Goal: Find specific page/section: Find specific page/section

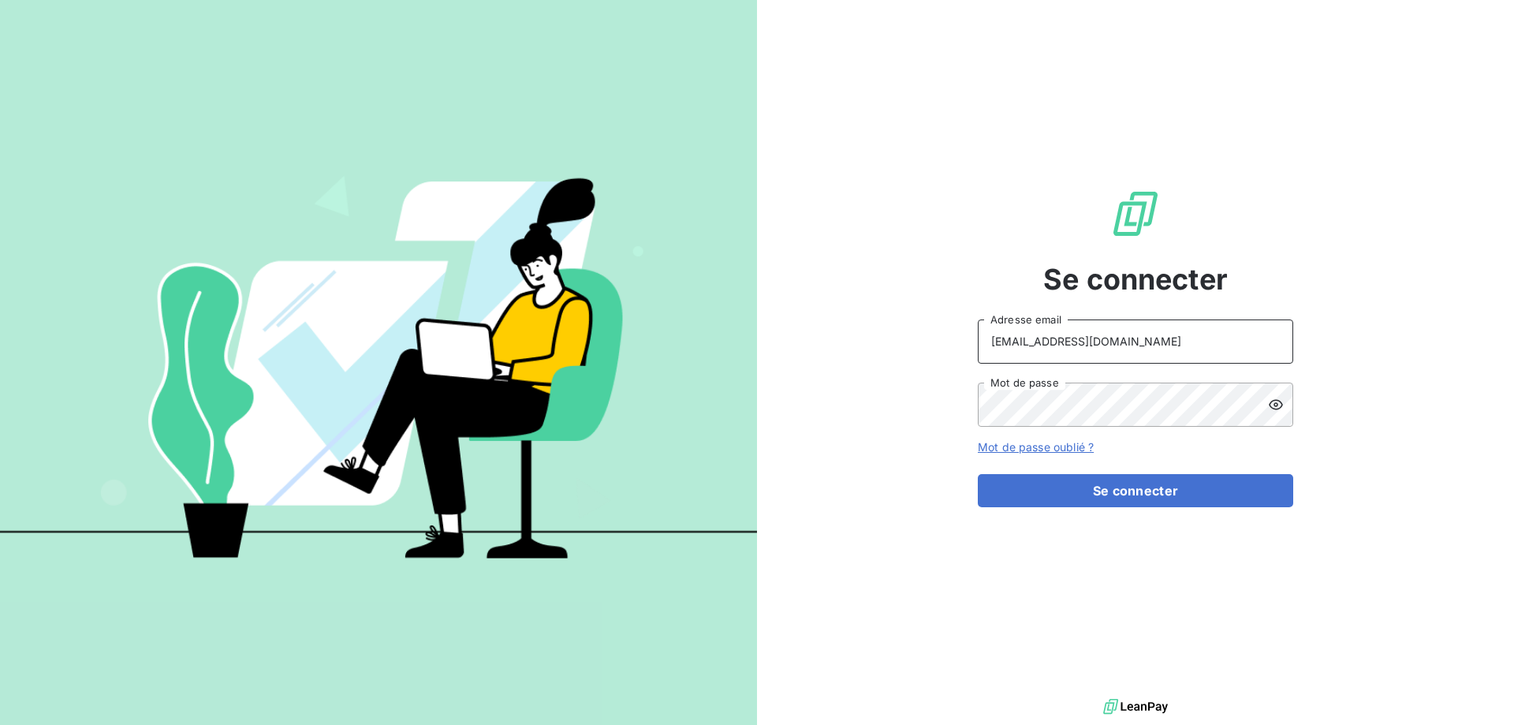
drag, startPoint x: 1140, startPoint y: 342, endPoint x: 975, endPoint y: 338, distance: 164.9
click at [975, 338] on div "Se connecter [EMAIL_ADDRESS][DOMAIN_NAME] Adresse email Mot de passe Mot de pas…" at bounding box center [1135, 347] width 757 height 695
type input "[PERSON_NAME][EMAIL_ADDRESS][DOMAIN_NAME]"
click at [1012, 485] on button "Se connecter" at bounding box center [1135, 490] width 315 height 33
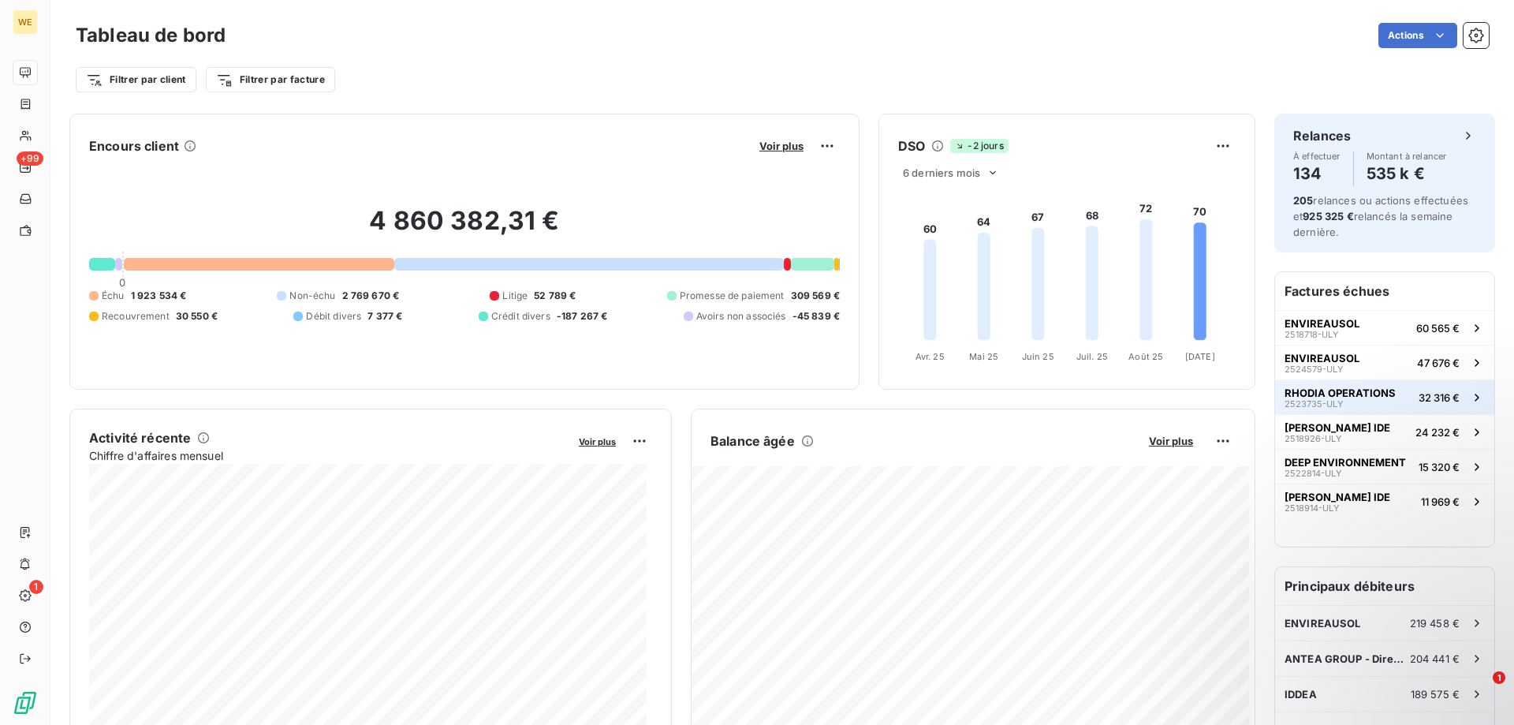
click at [1312, 404] on span "2523735-ULY" at bounding box center [1314, 403] width 58 height 9
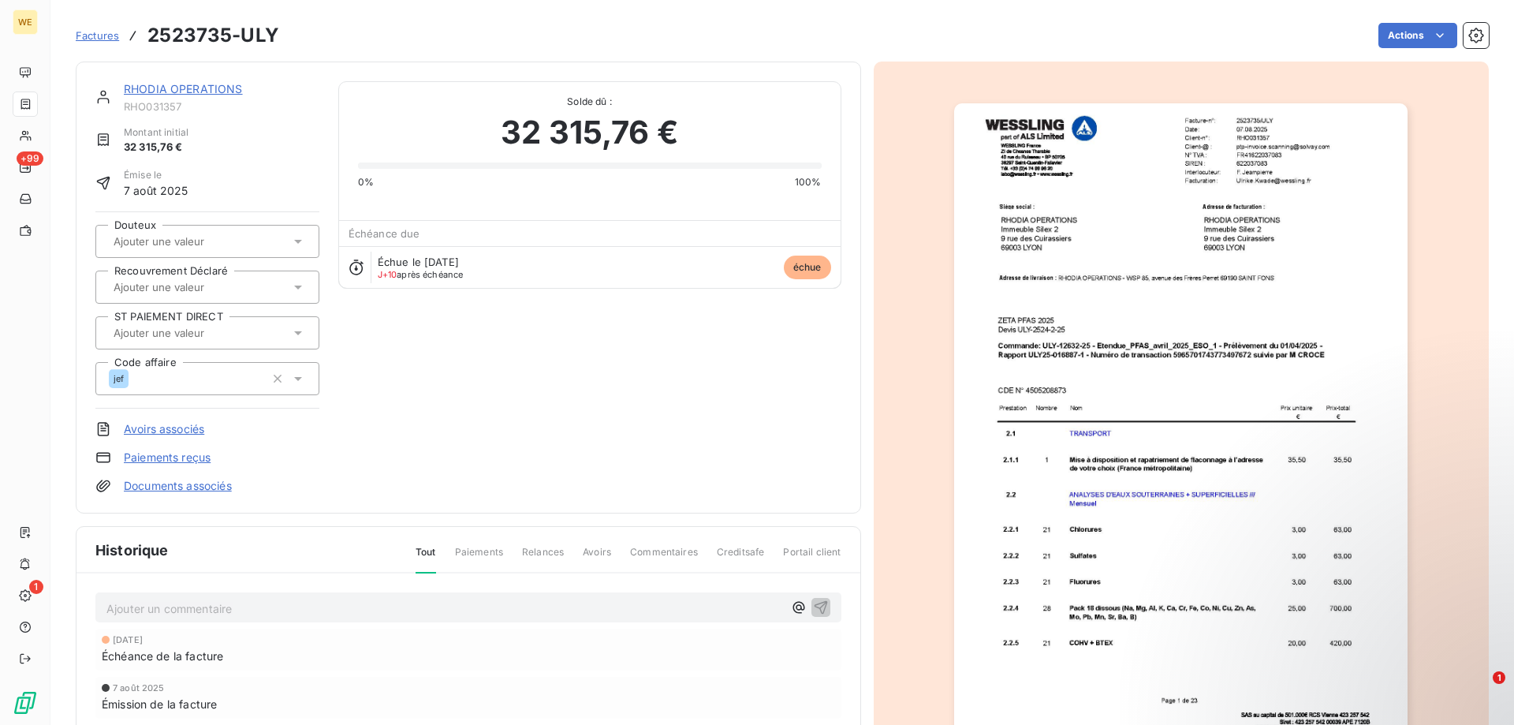
click at [230, 92] on link "RHODIA OPERATIONS" at bounding box center [183, 88] width 119 height 13
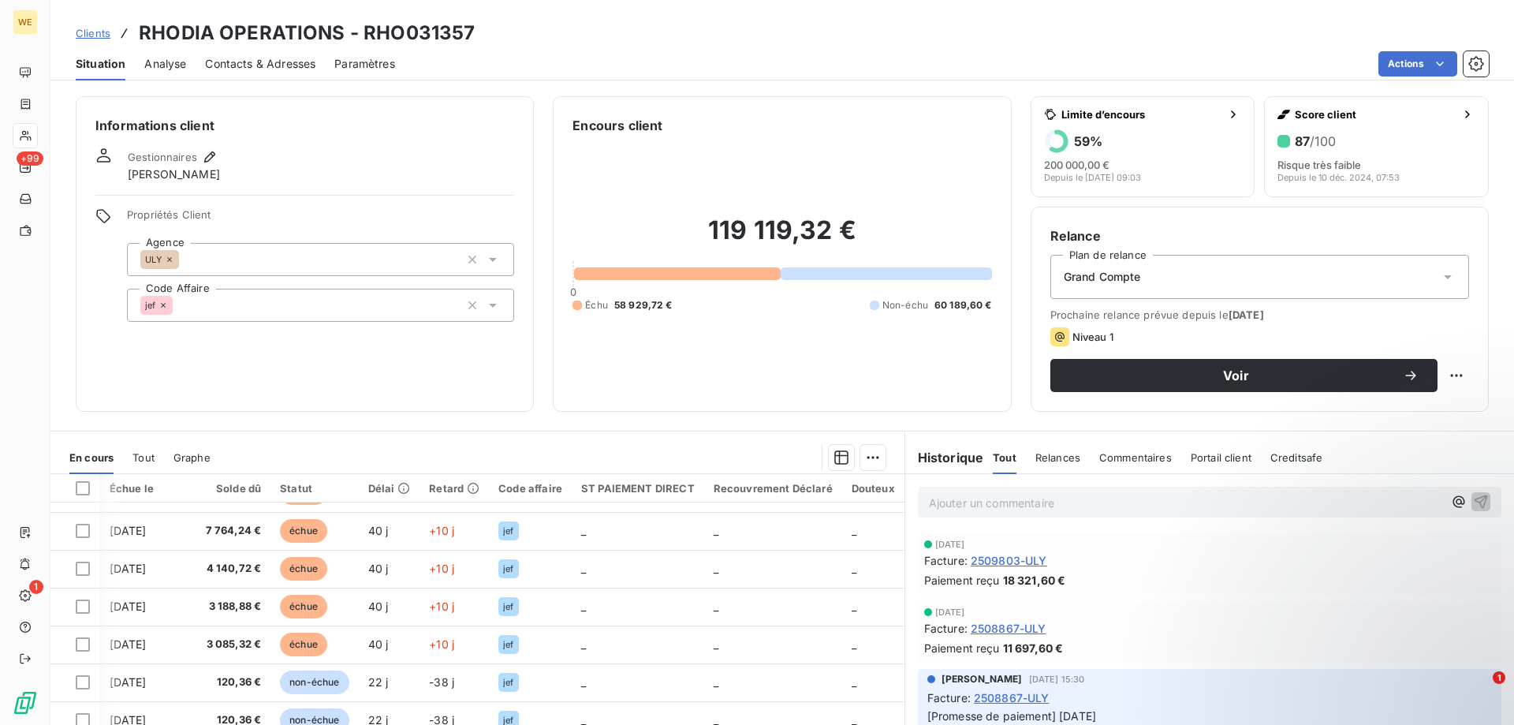
scroll to position [0, 237]
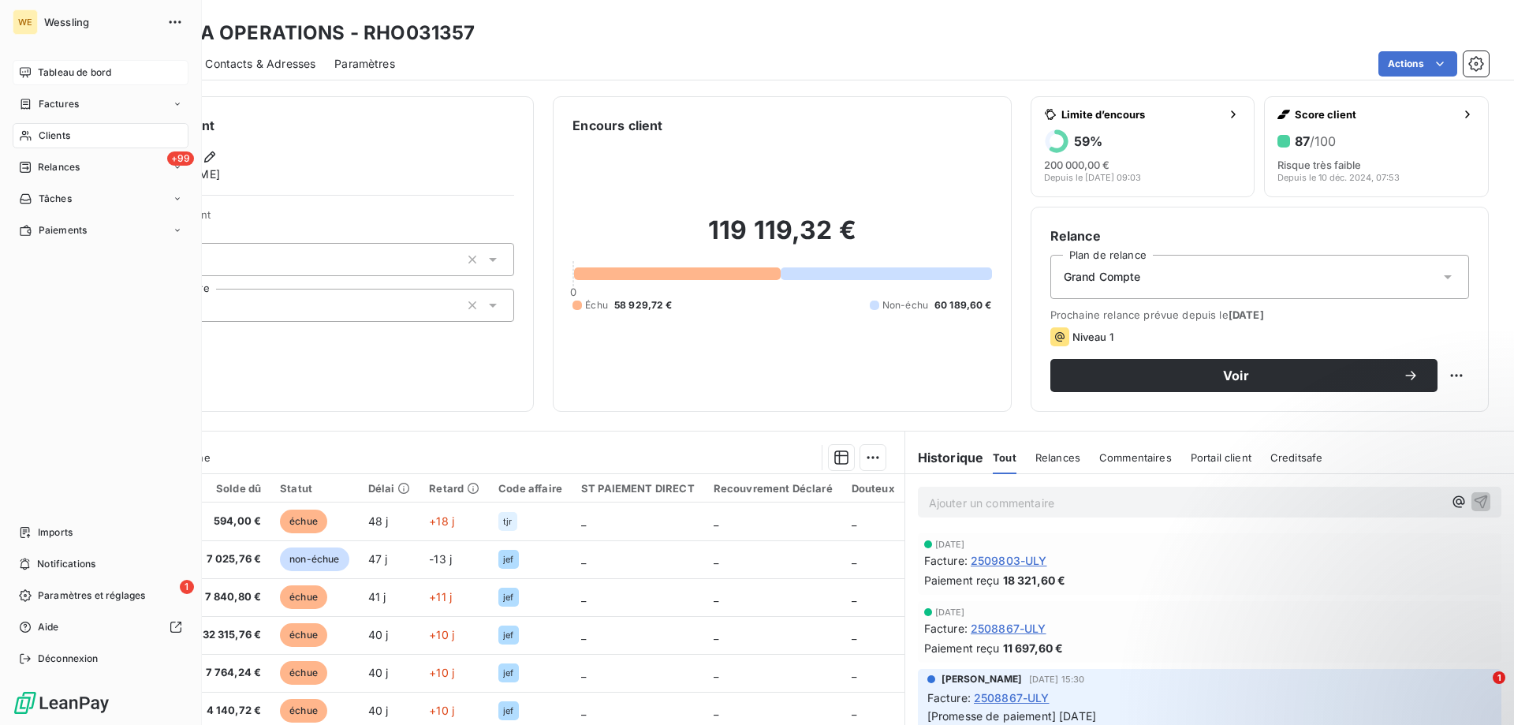
click at [46, 69] on span "Tableau de bord" at bounding box center [74, 72] width 73 height 14
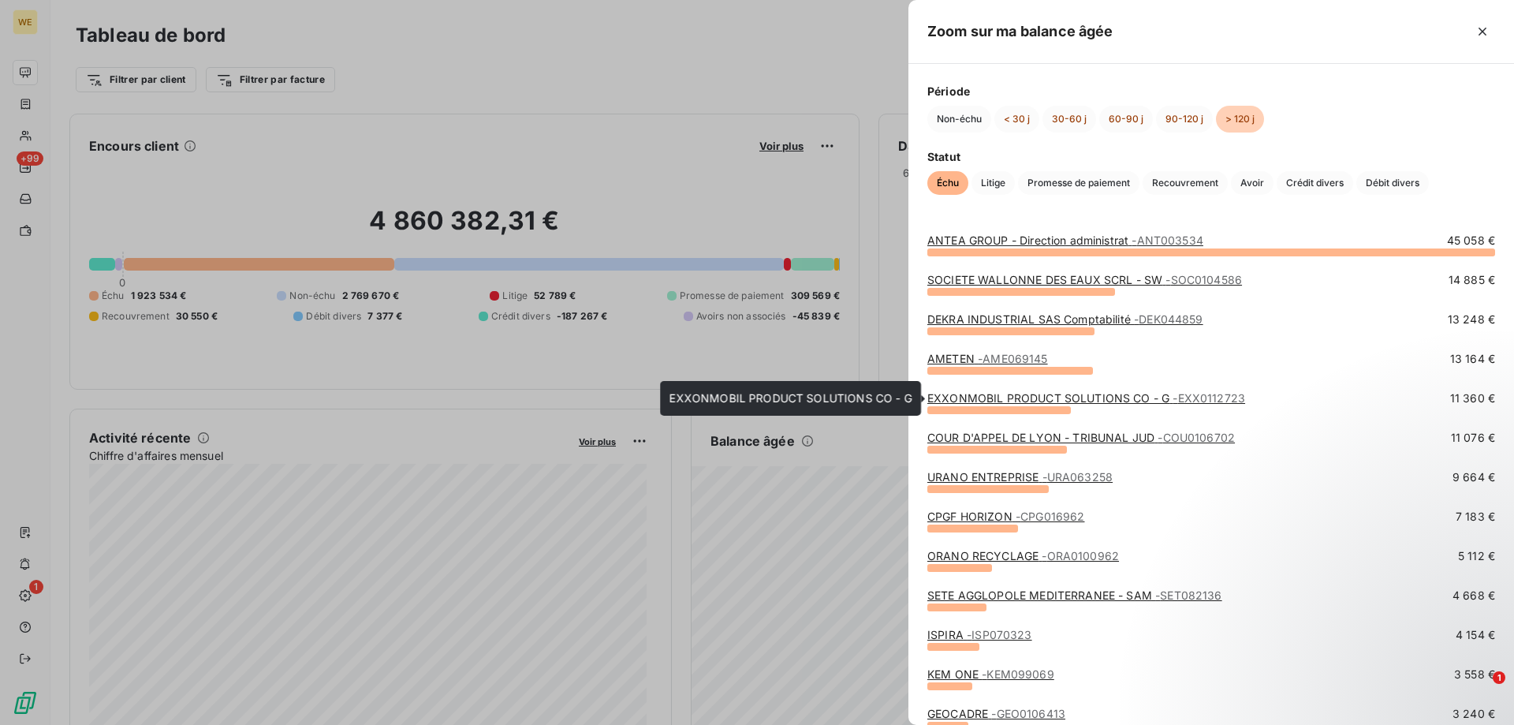
click at [1022, 404] on link "EXXONMOBIL PRODUCT SOLUTIONS CO - G - EXX0112723" at bounding box center [1086, 397] width 318 height 13
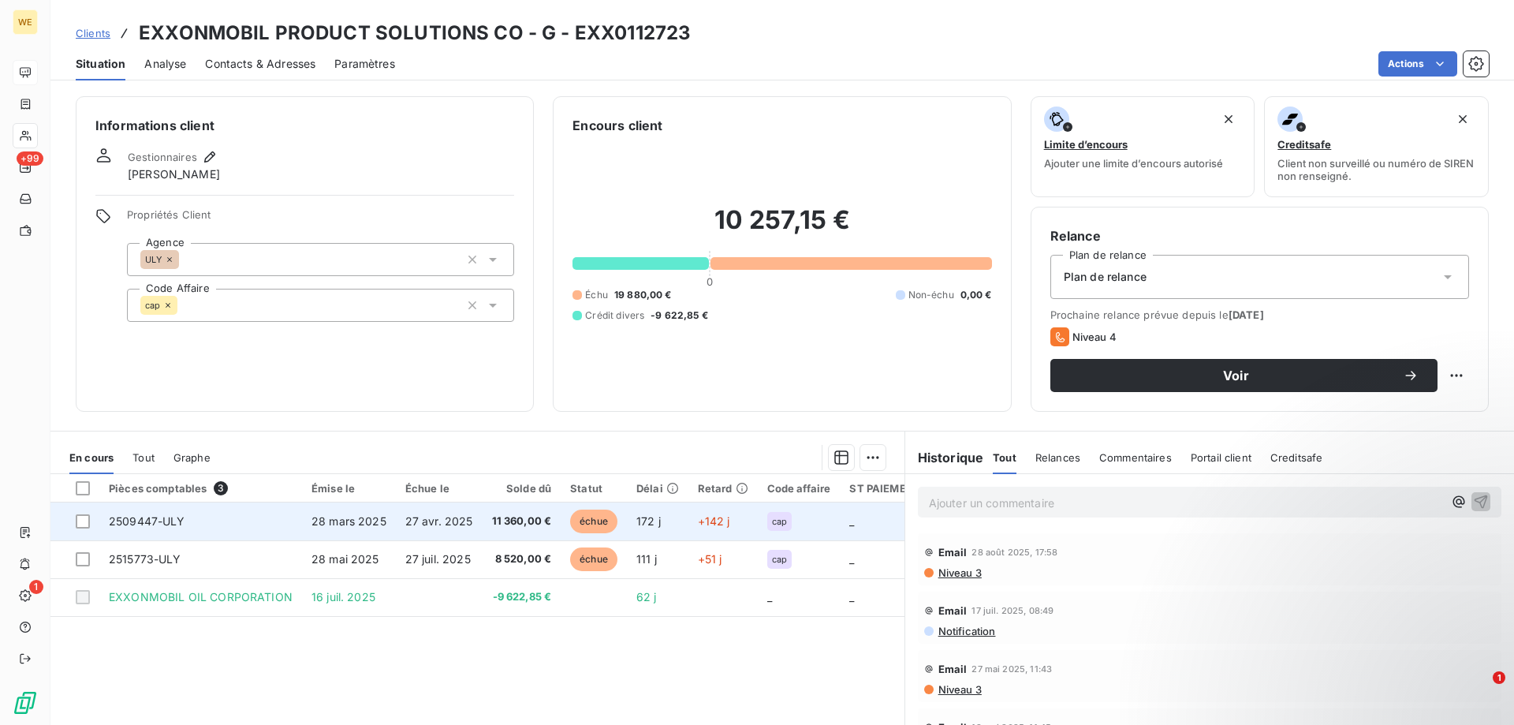
click at [144, 530] on td "2509447-ULY" at bounding box center [200, 521] width 203 height 38
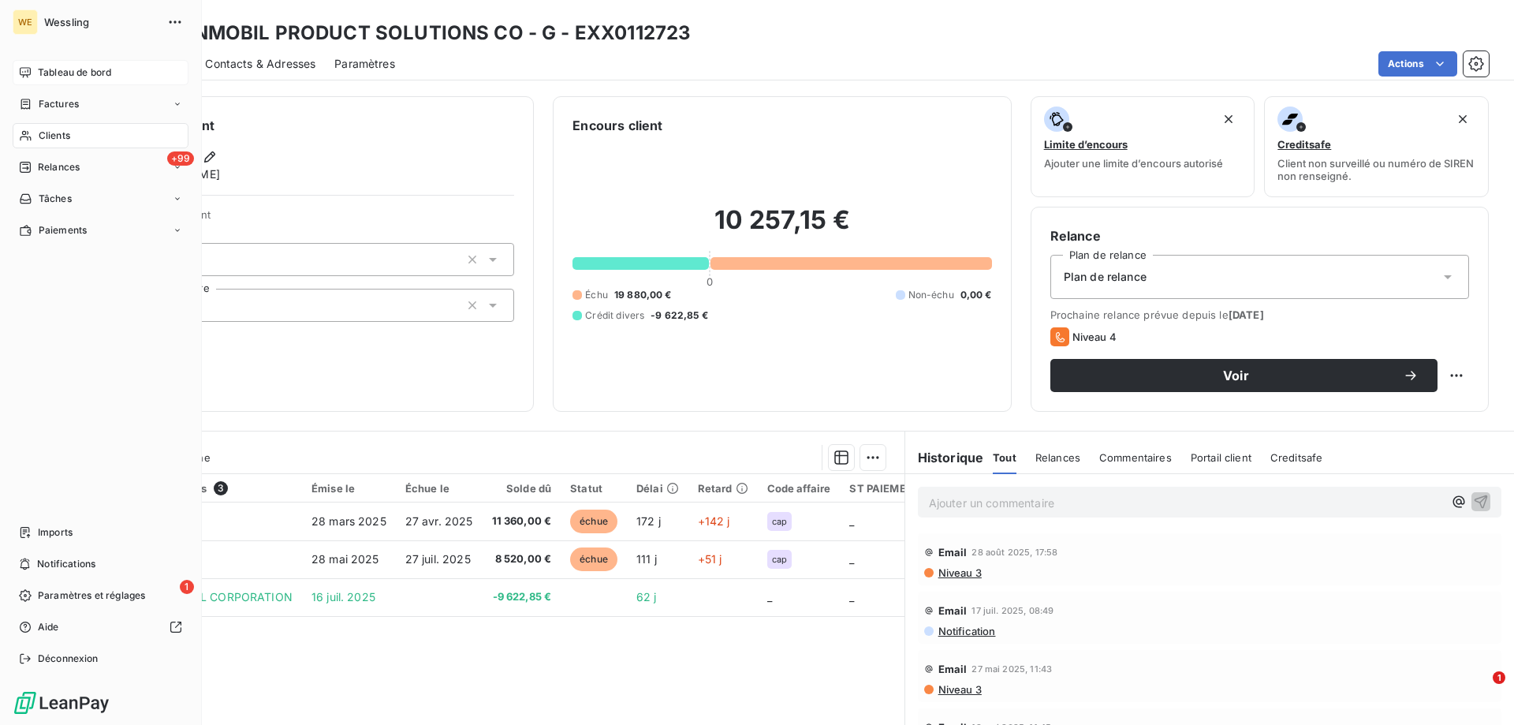
click at [68, 74] on span "Tableau de bord" at bounding box center [74, 72] width 73 height 14
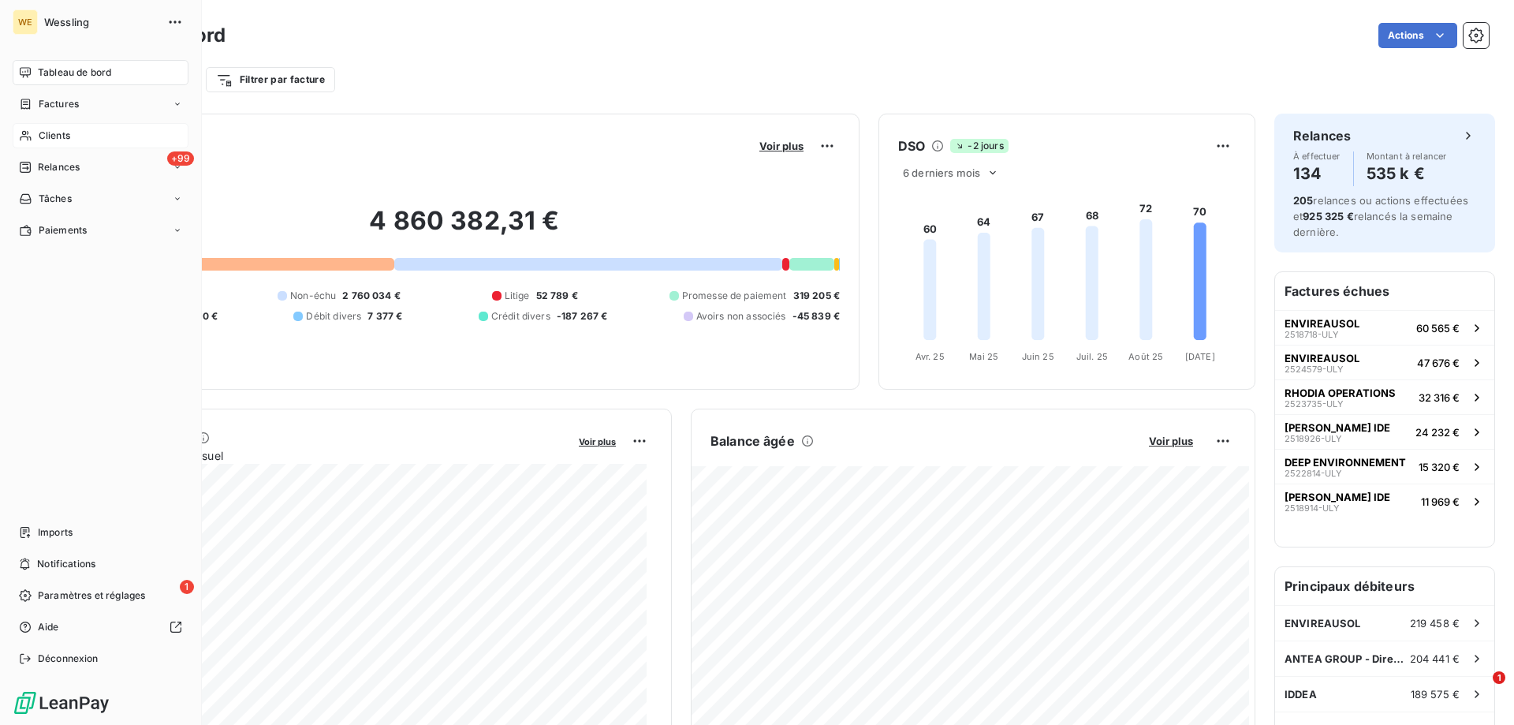
drag, startPoint x: 54, startPoint y: 138, endPoint x: 65, endPoint y: 140, distance: 11.9
click at [54, 138] on span "Clients" at bounding box center [55, 136] width 32 height 14
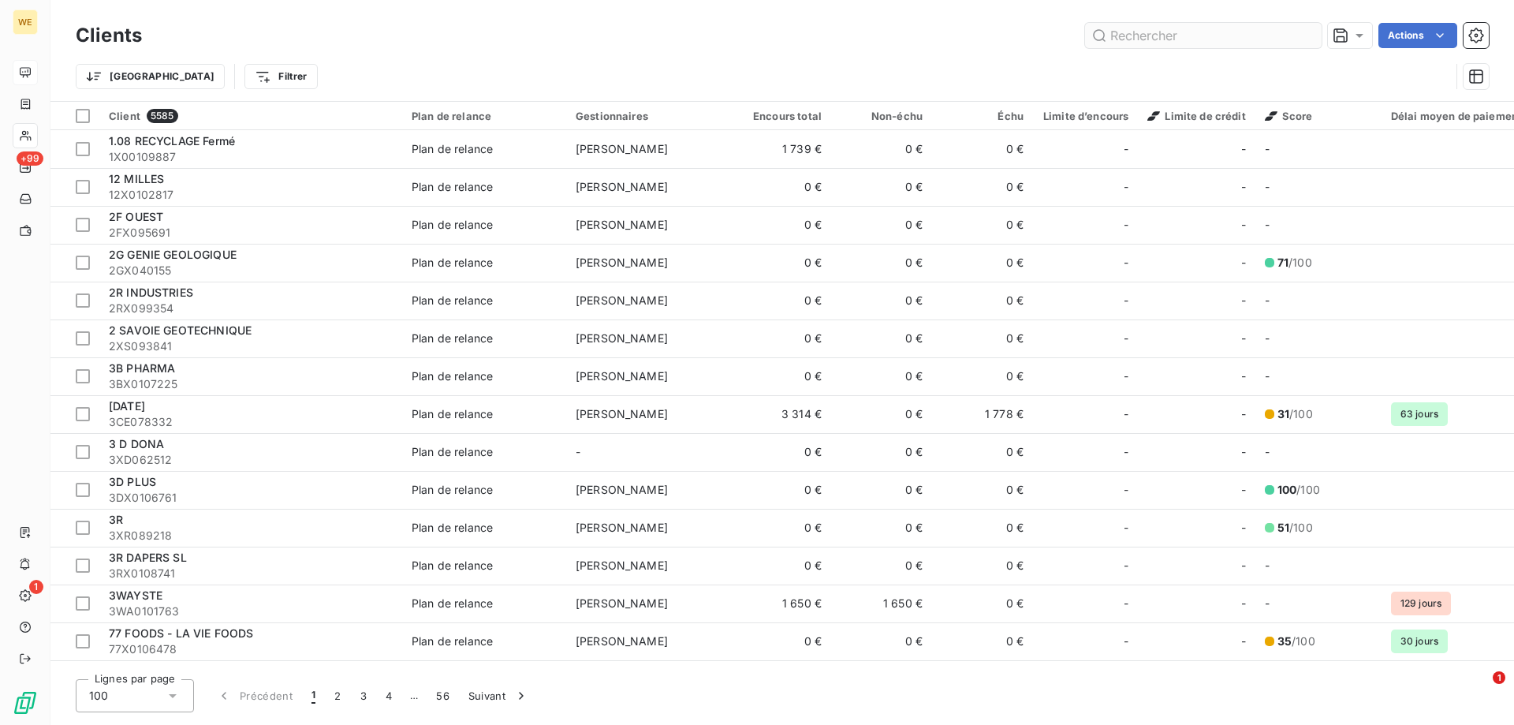
click at [1222, 31] on input "text" at bounding box center [1203, 35] width 237 height 25
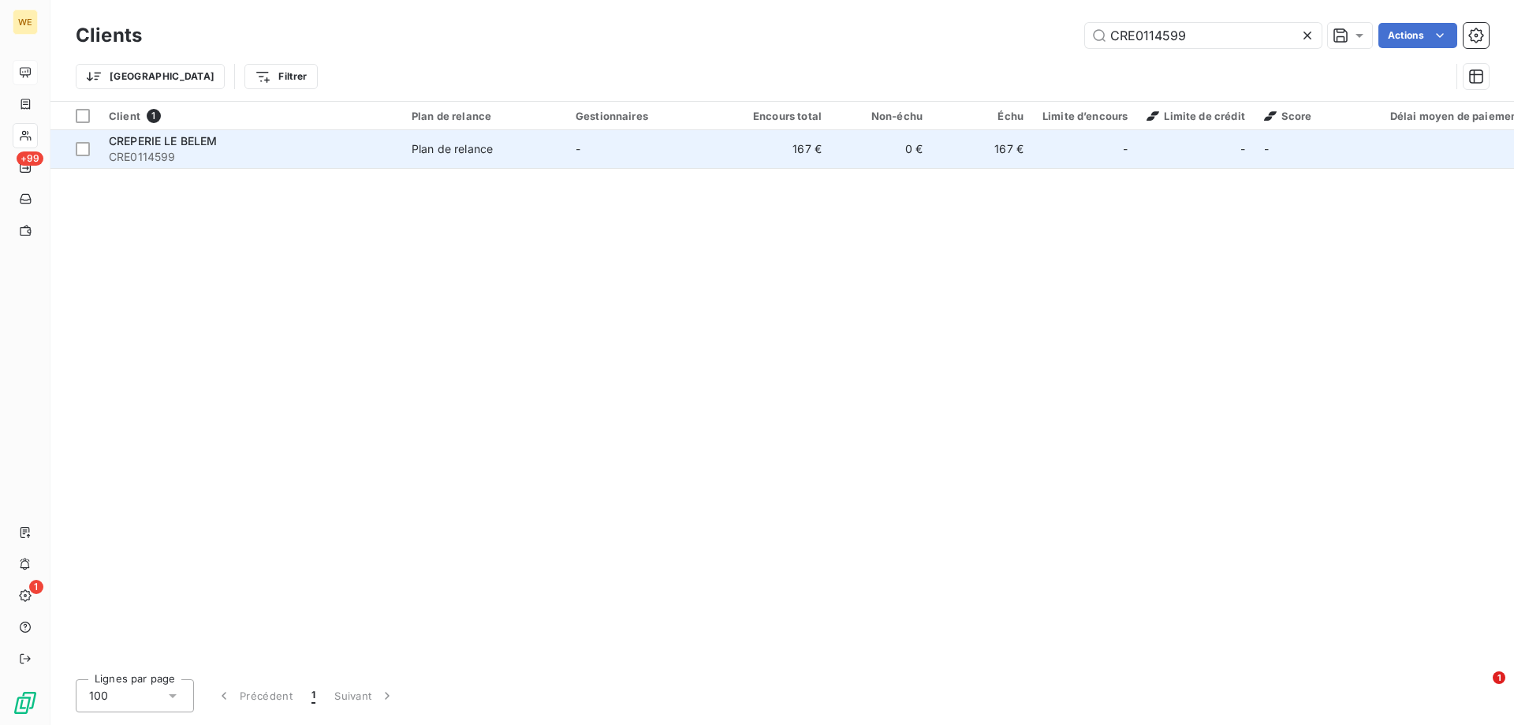
type input "CRE0114599"
click at [199, 144] on span "CREPERIE LE BELEM" at bounding box center [163, 140] width 109 height 13
